Goal: Check status: Check status

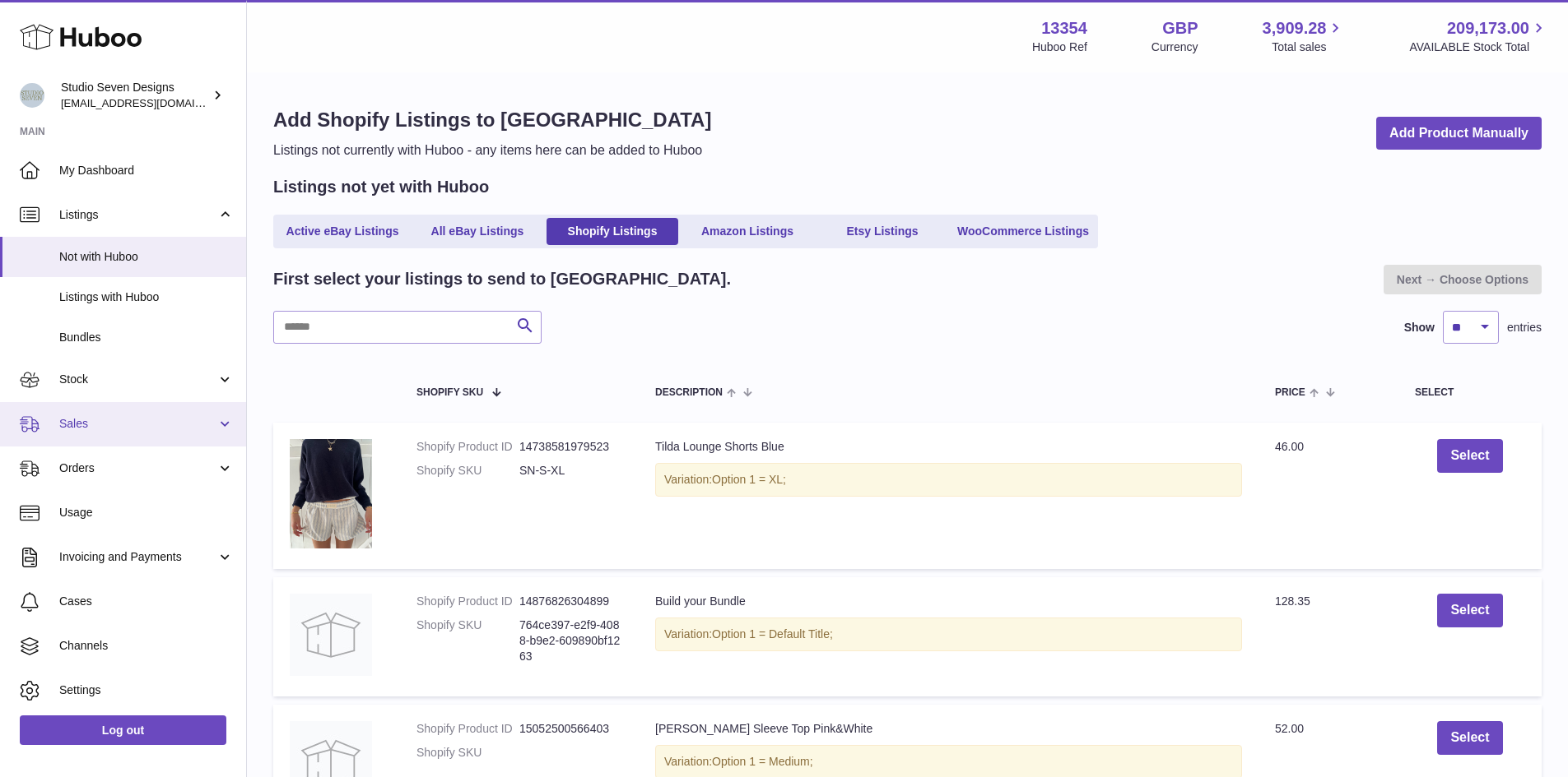
click at [207, 423] on span "Sales" at bounding box center [137, 424] width 157 height 15
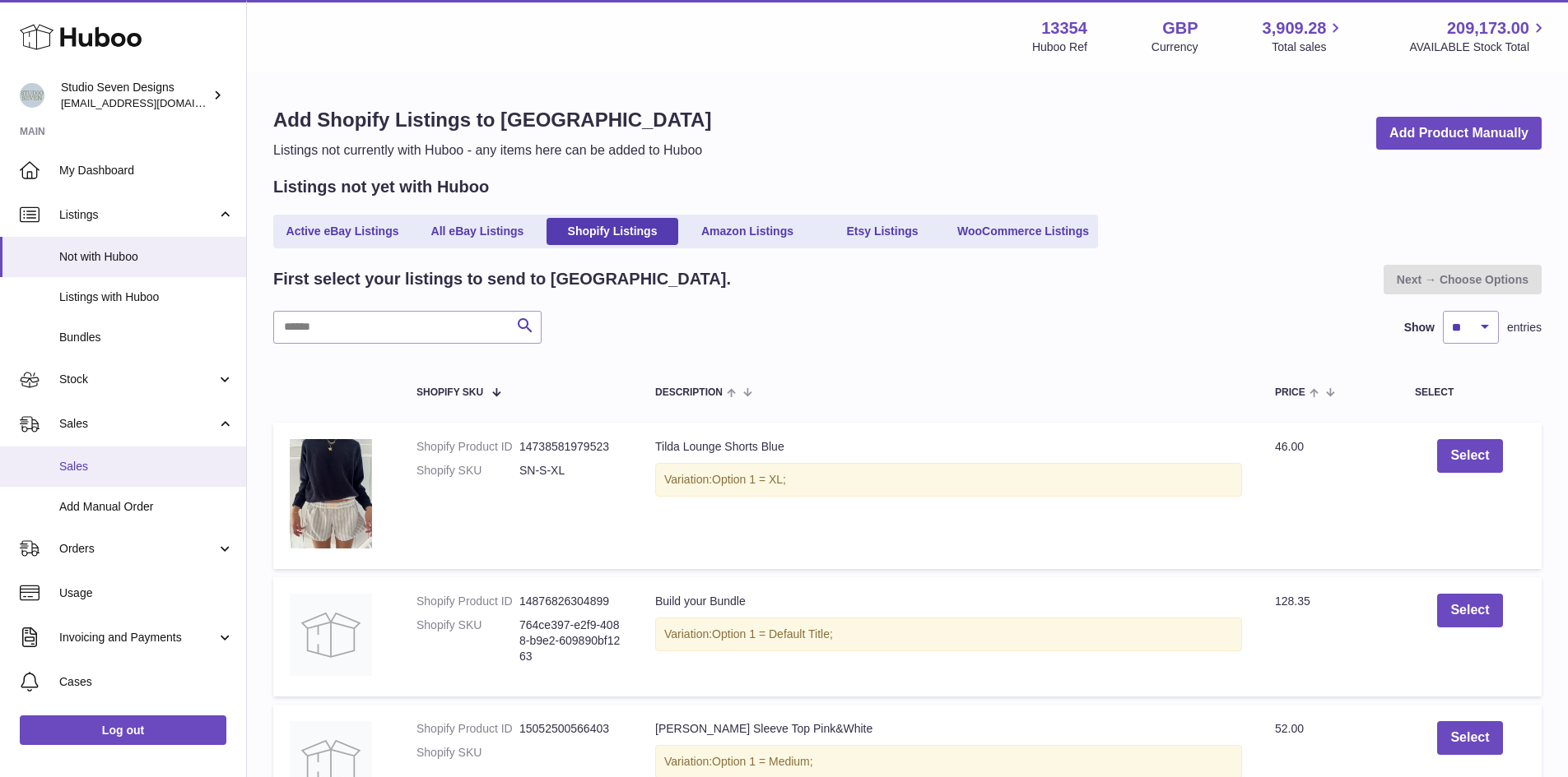
click at [105, 475] on link "Sales" at bounding box center [123, 467] width 246 height 40
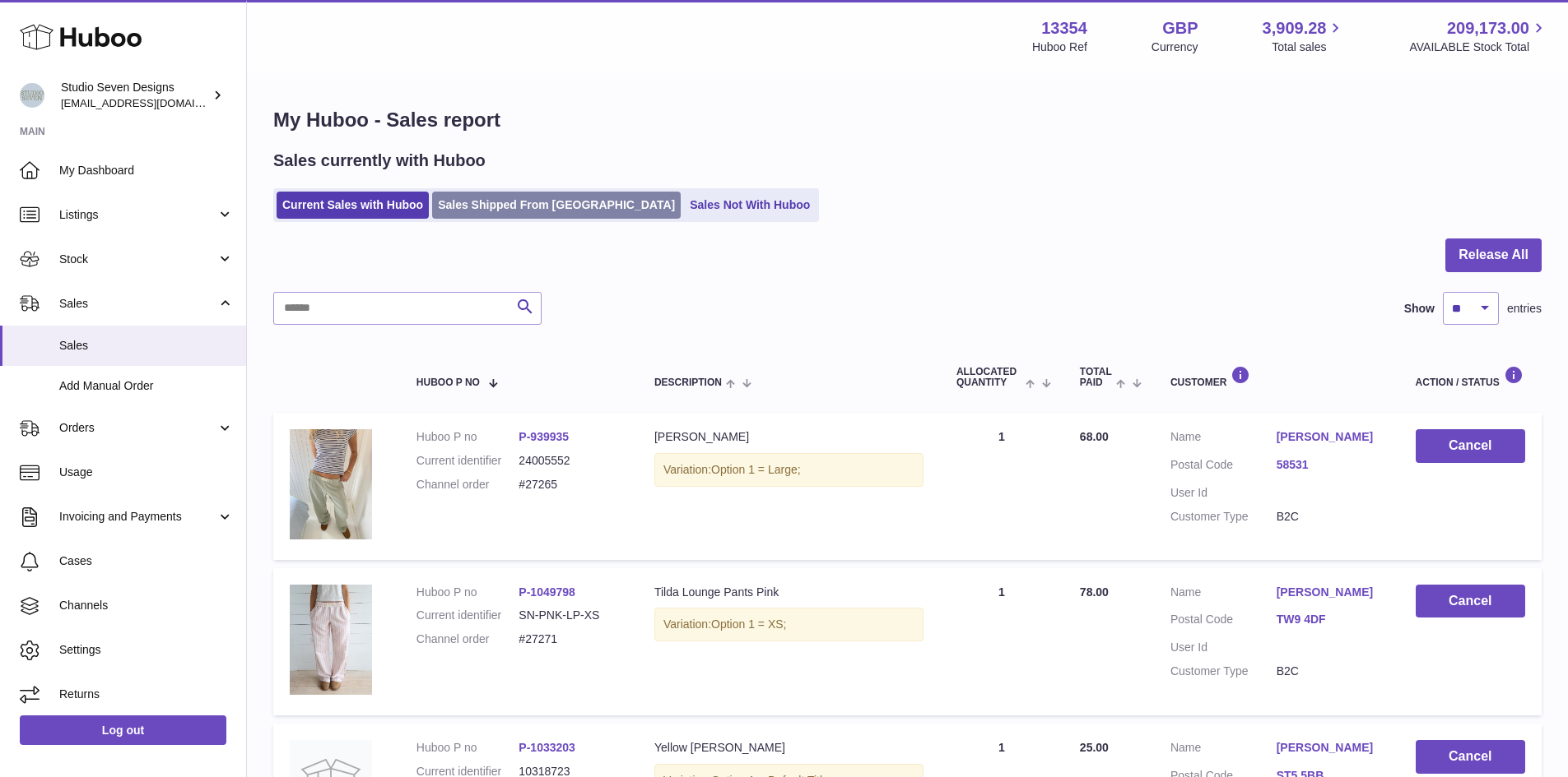
click at [527, 209] on link "Sales Shipped From [GEOGRAPHIC_DATA]" at bounding box center [556, 205] width 249 height 27
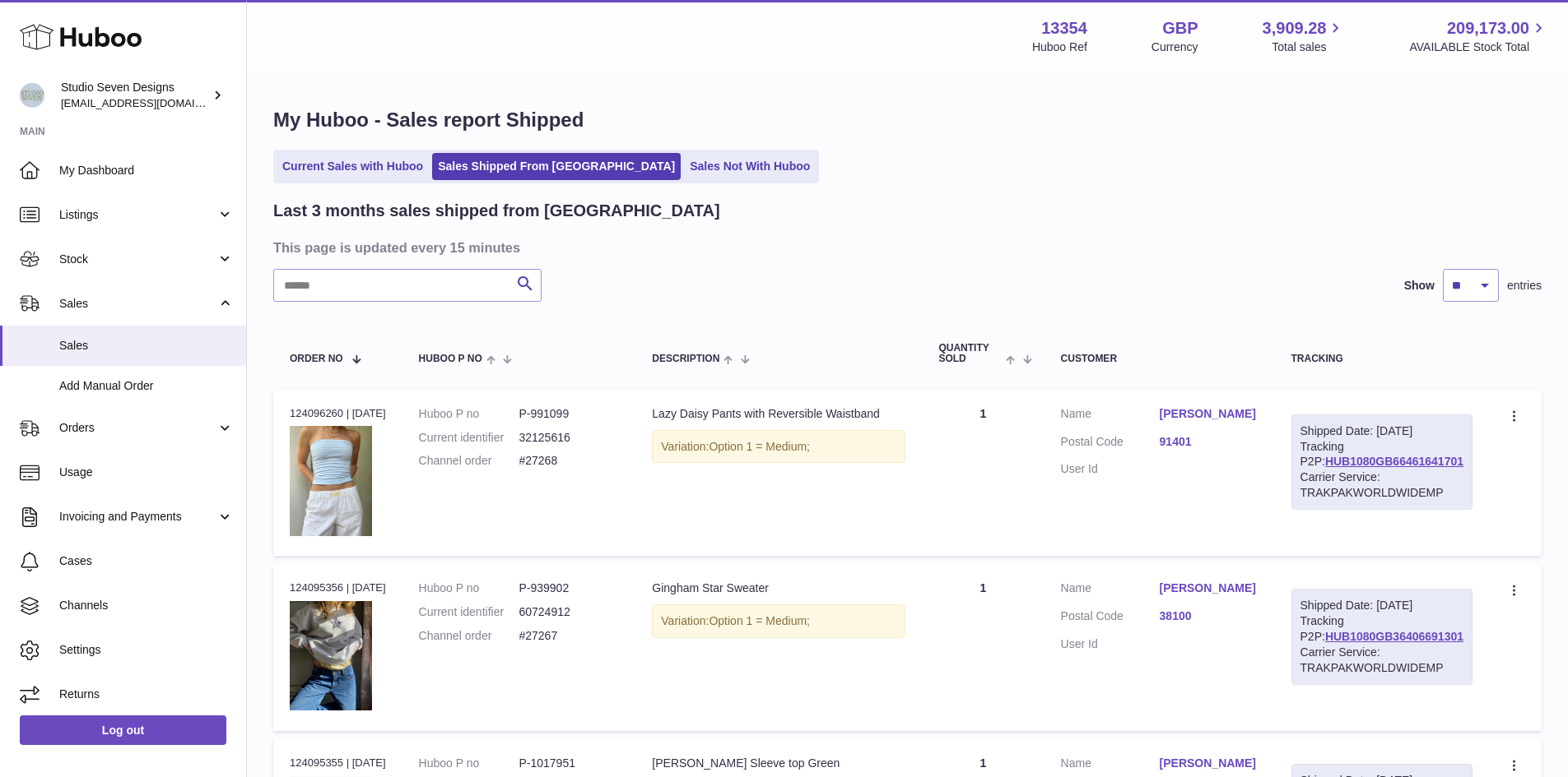
click at [1217, 412] on link "[PERSON_NAME]" at bounding box center [1209, 414] width 99 height 15
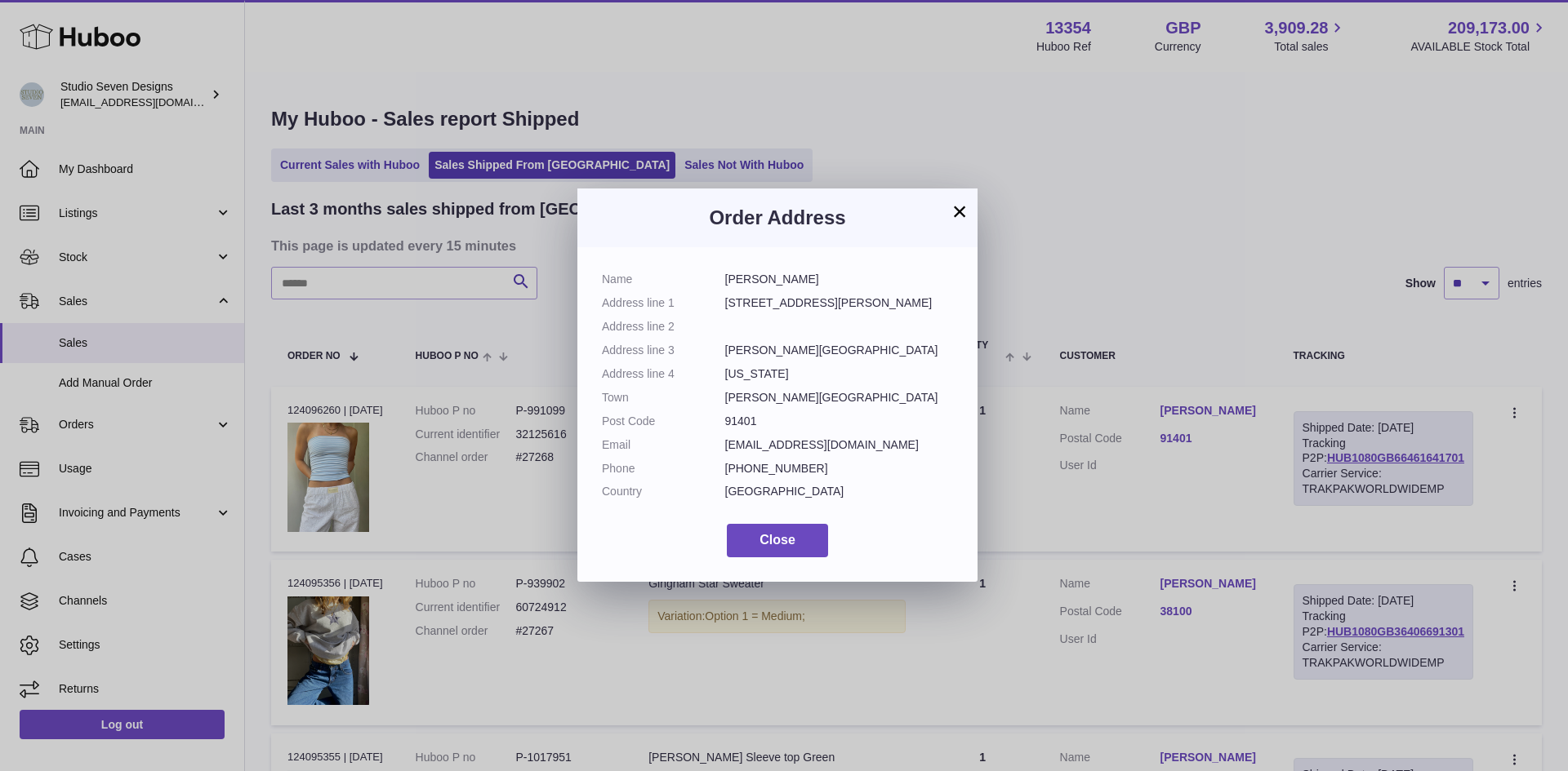
click at [960, 218] on button "×" at bounding box center [960, 211] width 20 height 20
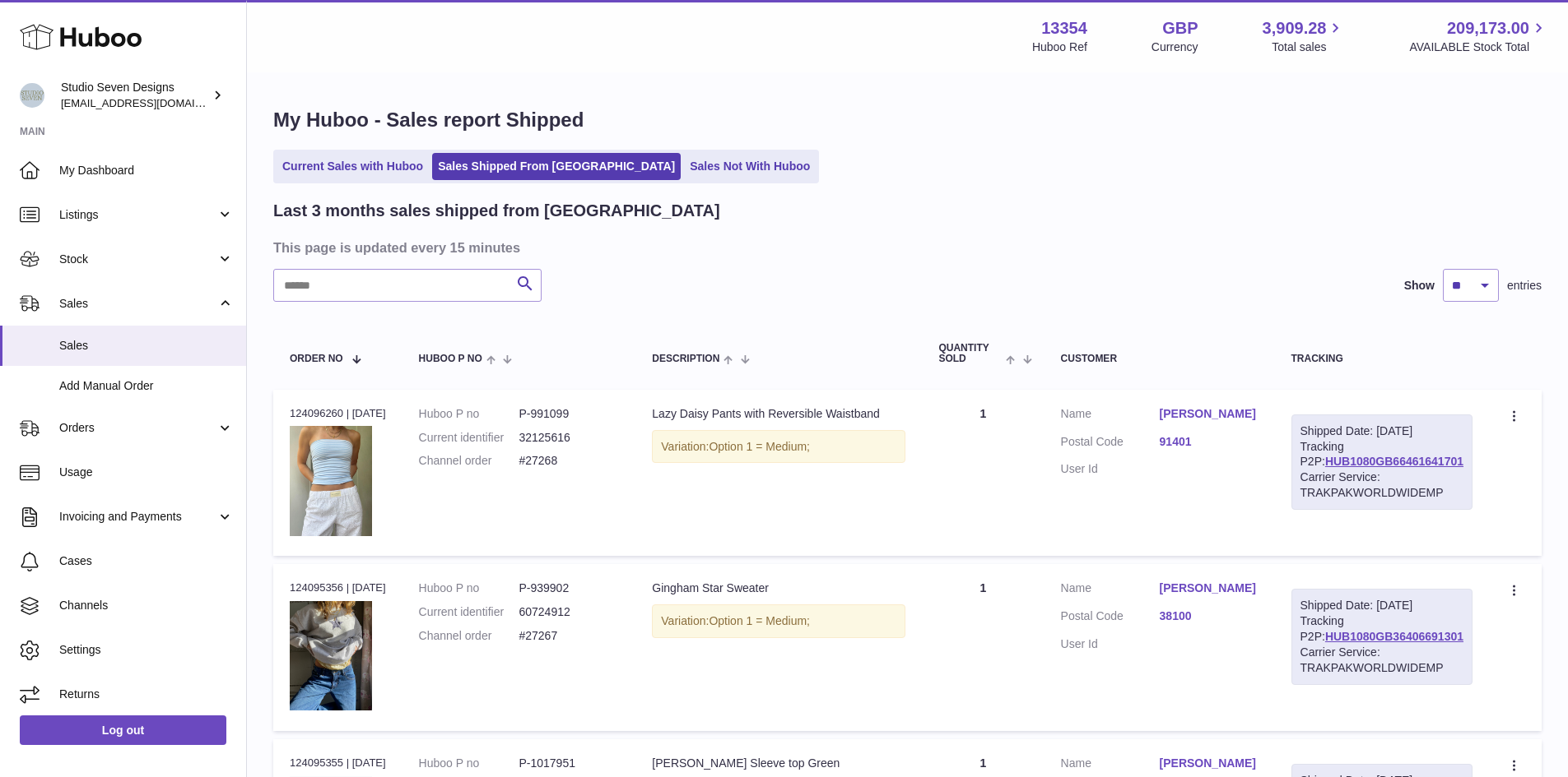
click at [1224, 410] on link "[PERSON_NAME]" at bounding box center [1209, 414] width 99 height 15
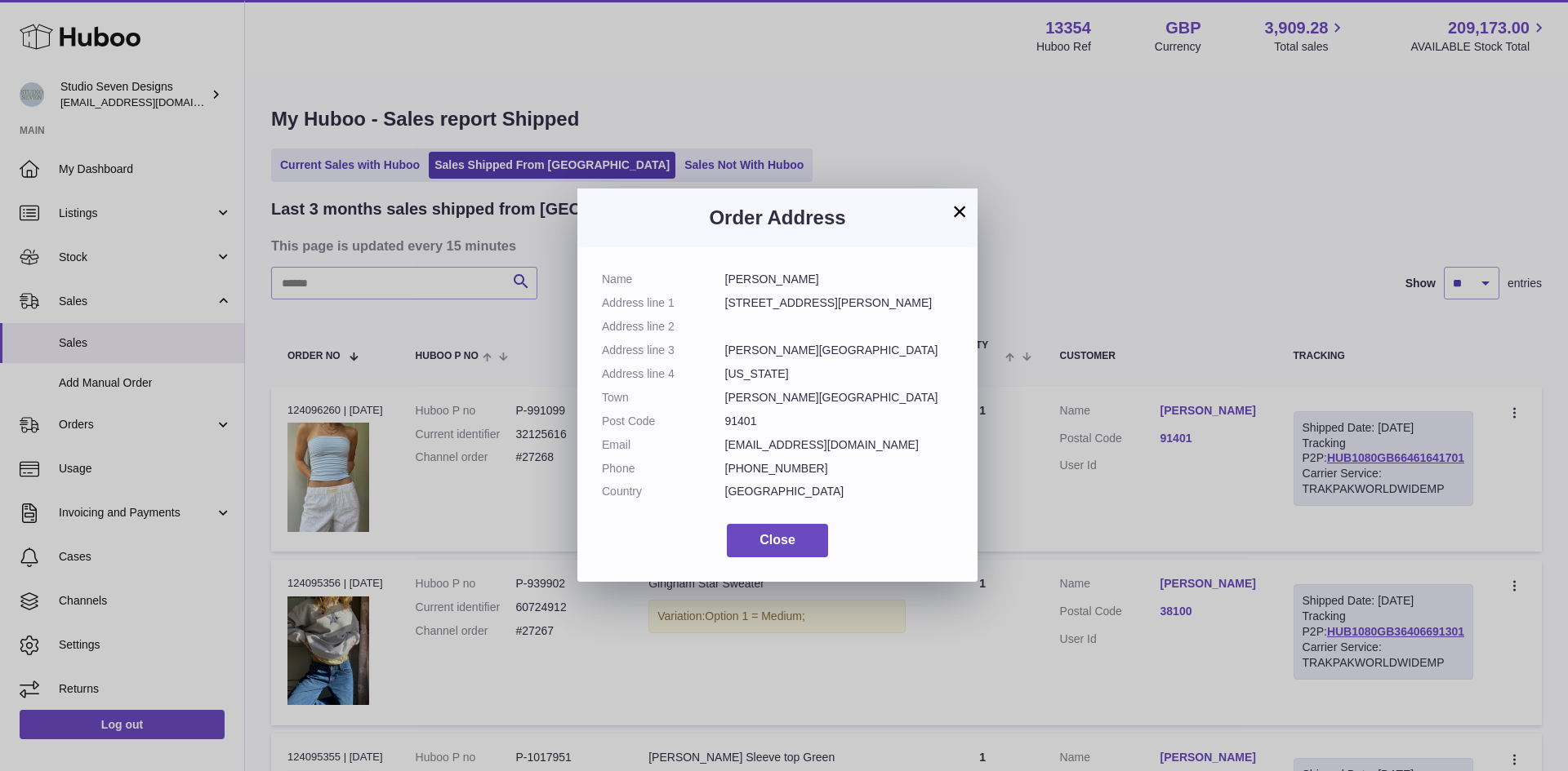
click at [956, 205] on button "×" at bounding box center [960, 211] width 20 height 20
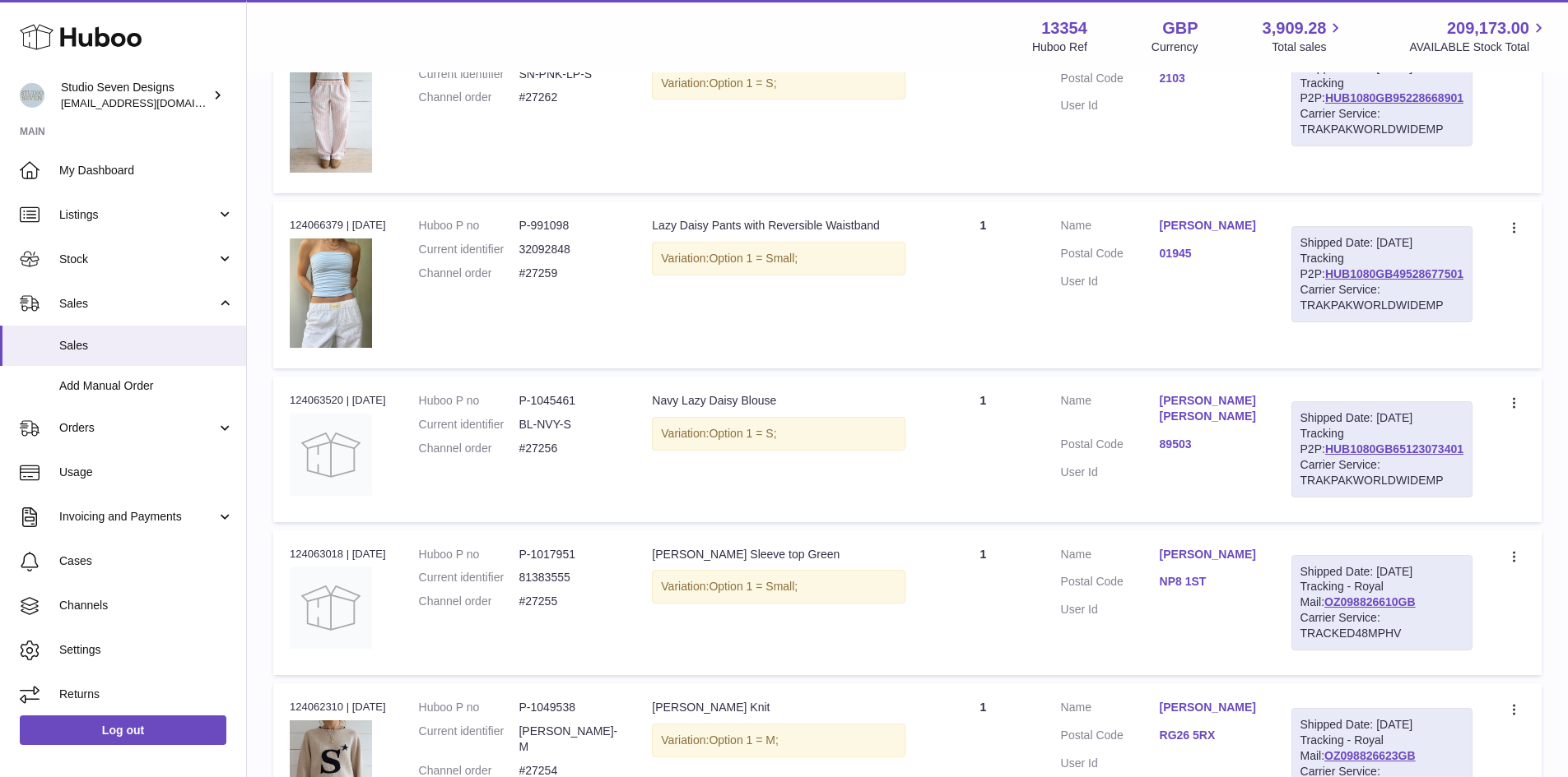
scroll to position [868, 0]
click at [1205, 233] on link "[PERSON_NAME]" at bounding box center [1209, 225] width 99 height 15
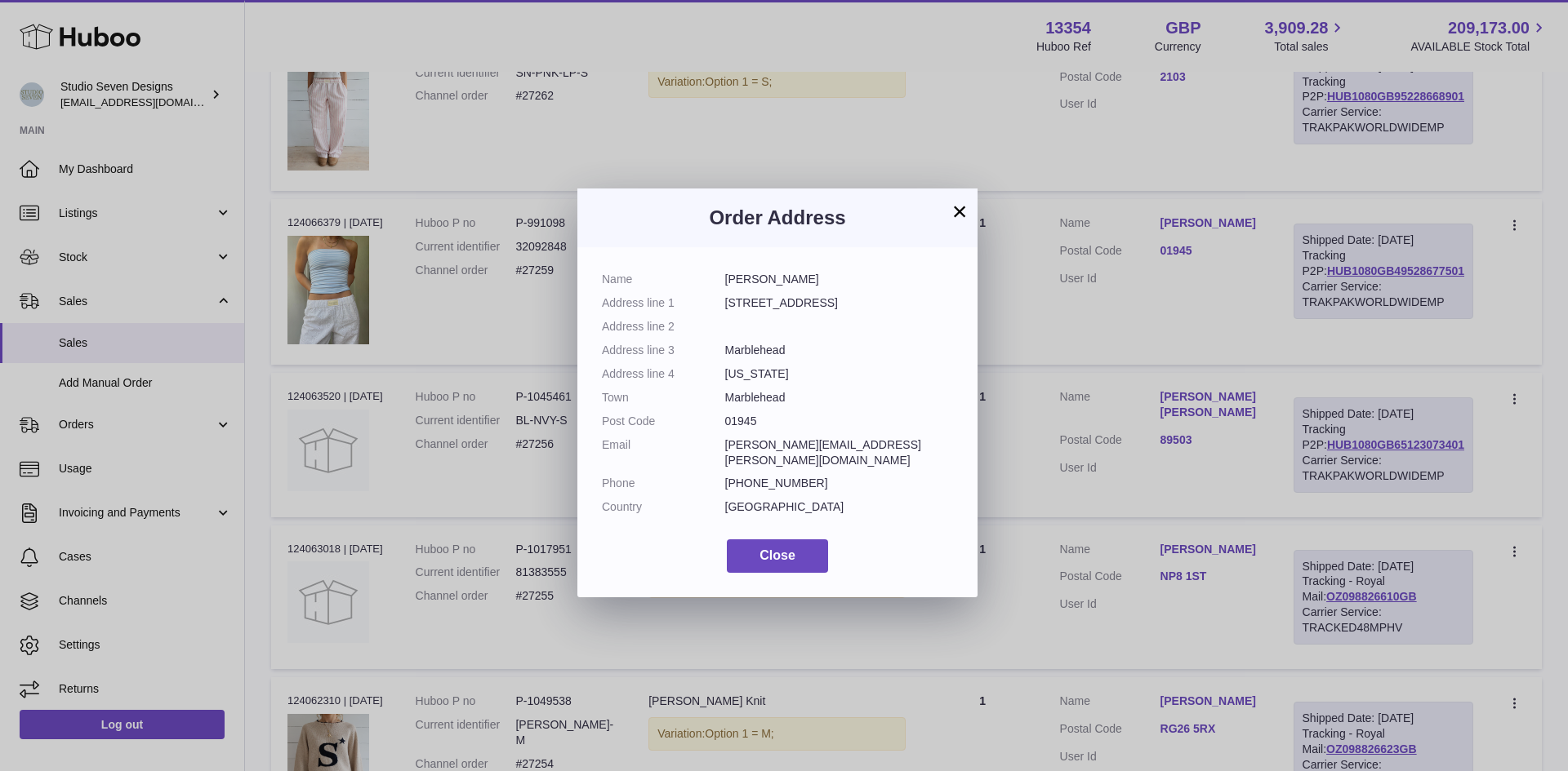
click at [960, 216] on button "×" at bounding box center [960, 211] width 20 height 20
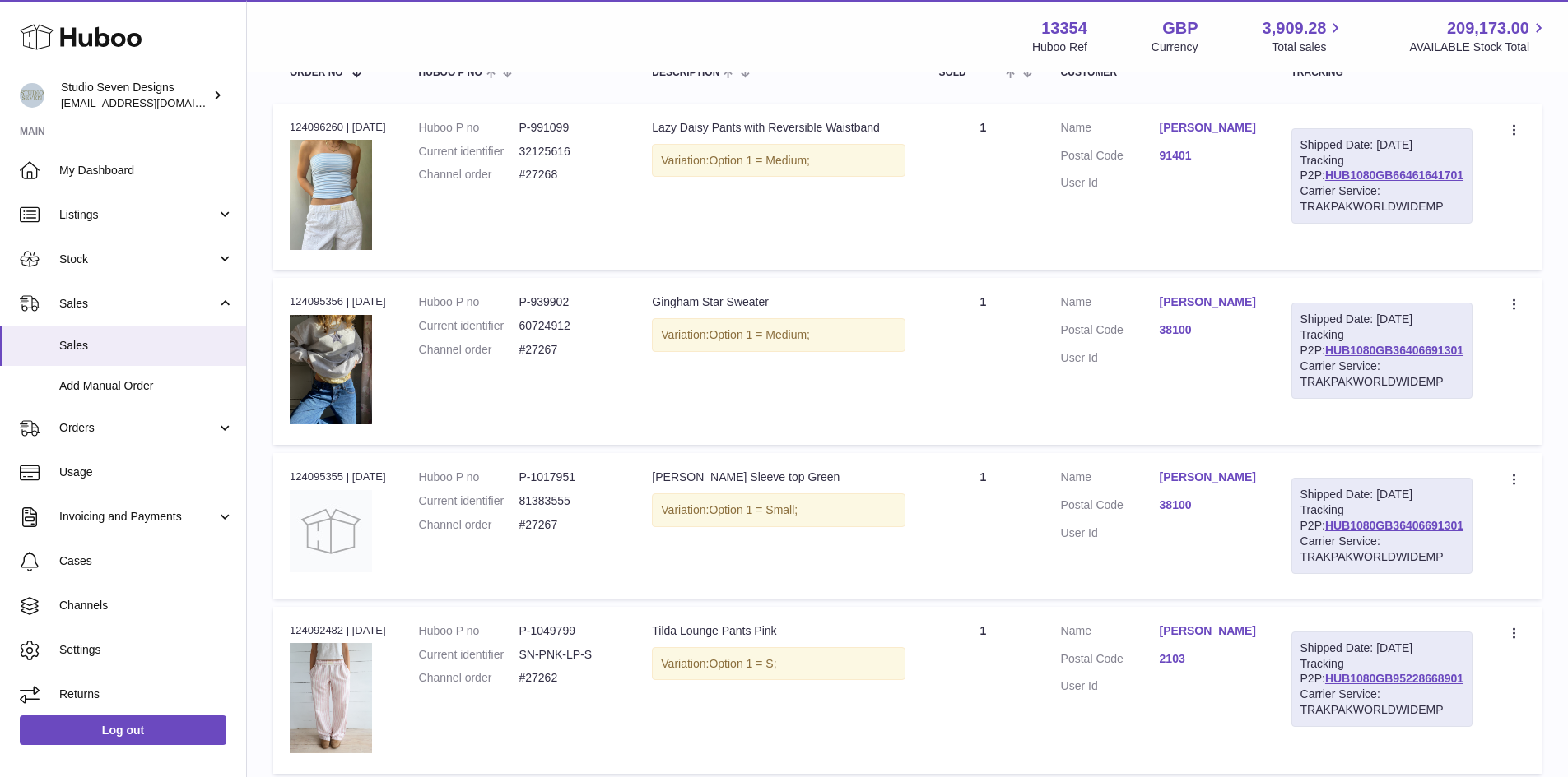
scroll to position [0, 0]
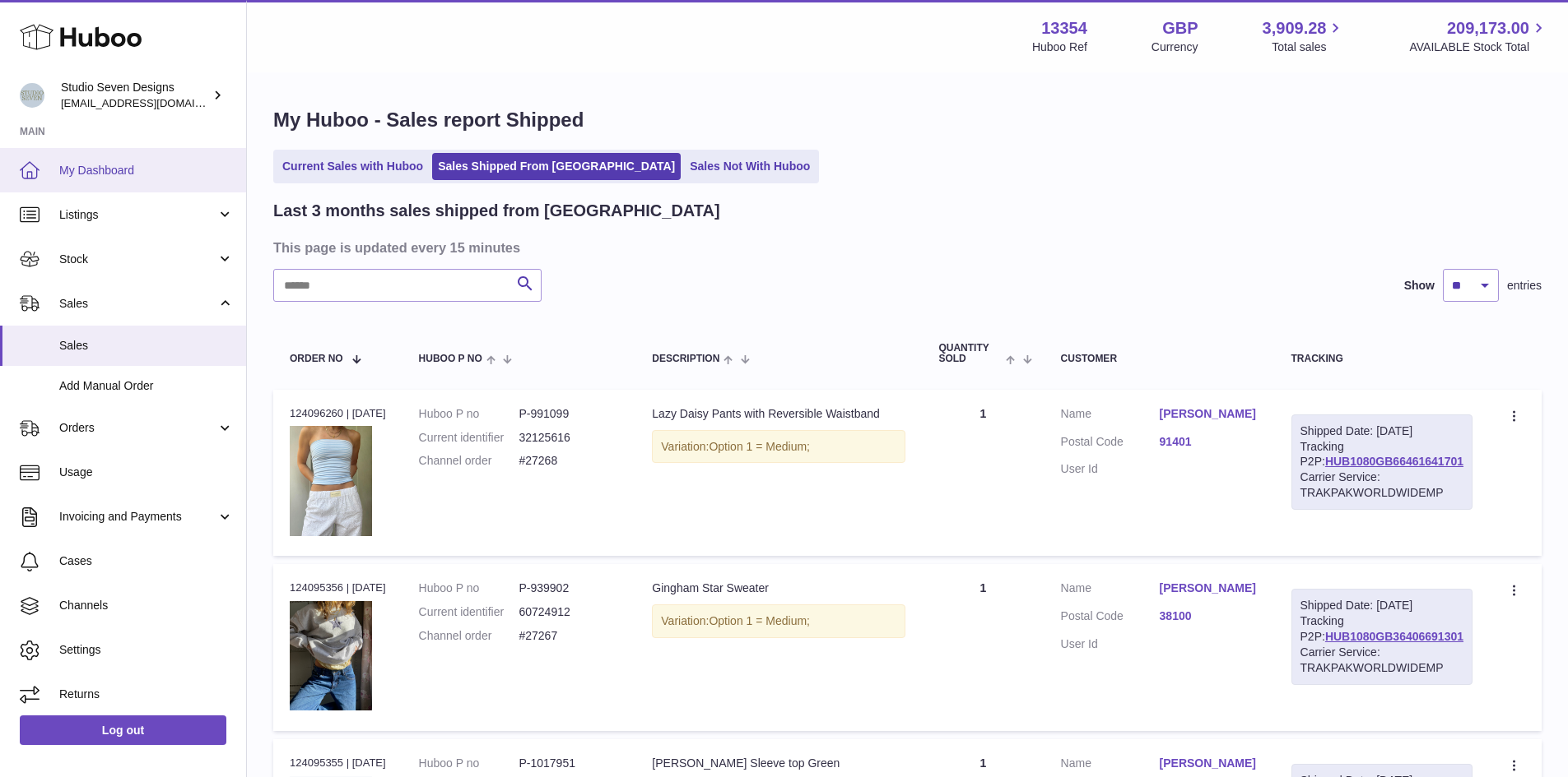
click at [129, 180] on link "My Dashboard" at bounding box center [123, 170] width 246 height 45
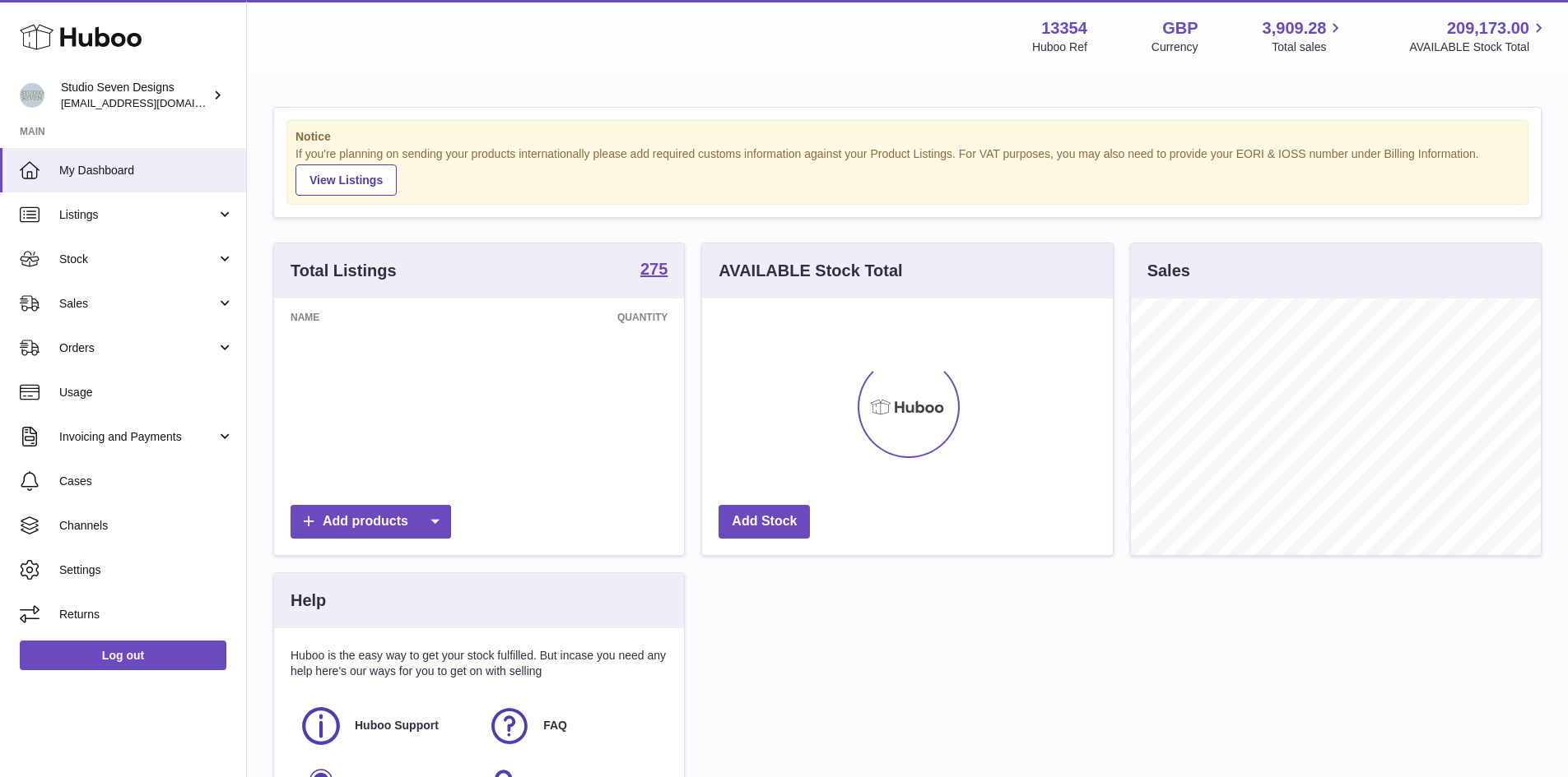
scroll to position [256, 411]
